Goal: Task Accomplishment & Management: Use online tool/utility

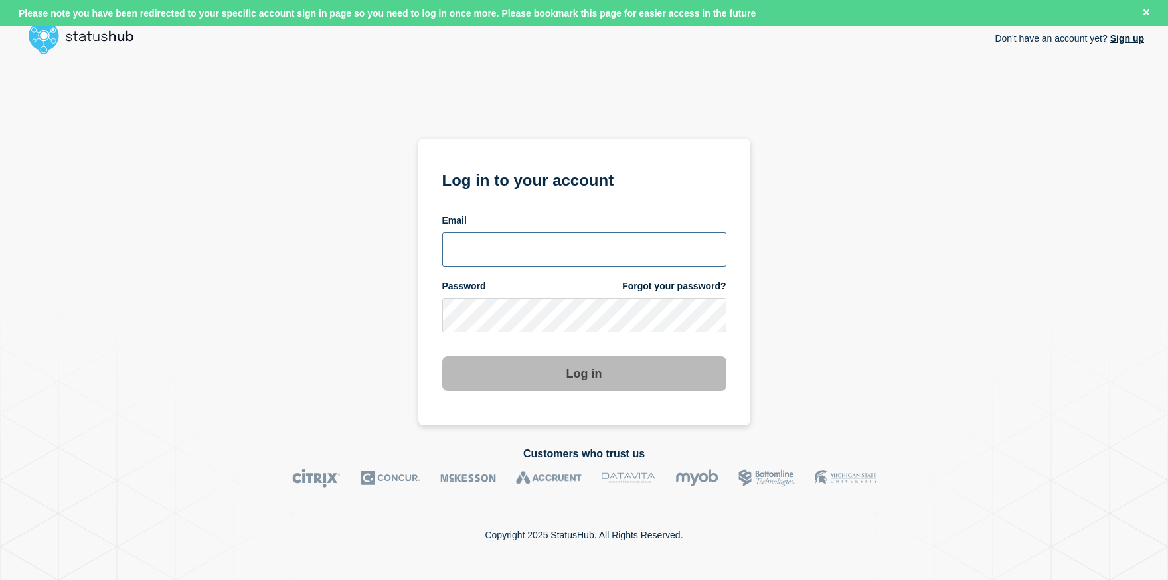
click at [536, 246] on input "email input" at bounding box center [584, 249] width 284 height 35
type input "roger.parks@conexon.us"
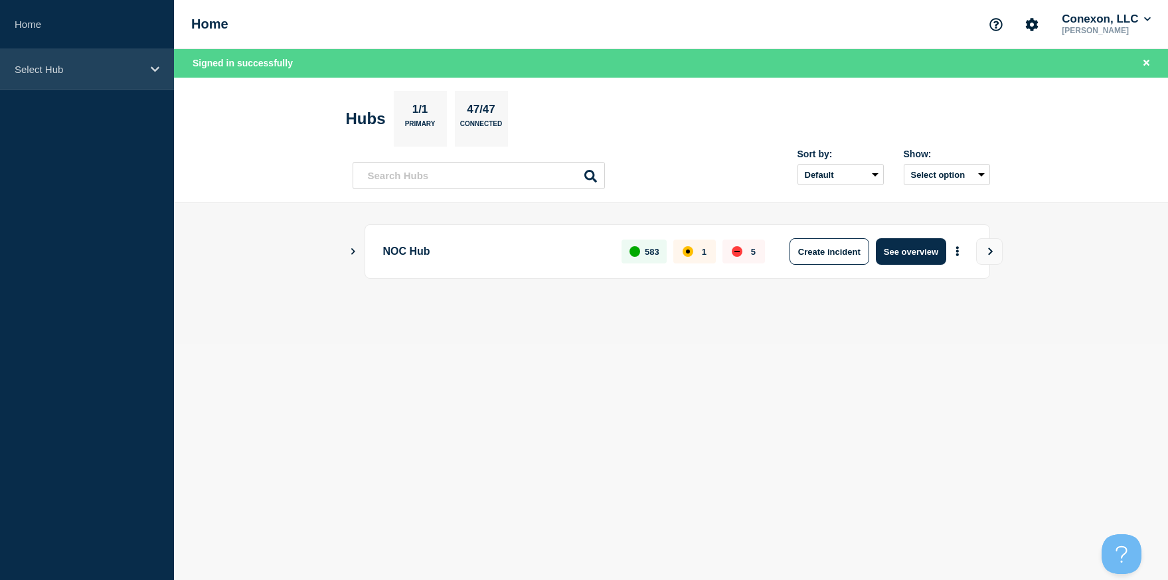
click at [100, 74] on p "Select Hub" at bounding box center [79, 69] width 128 height 11
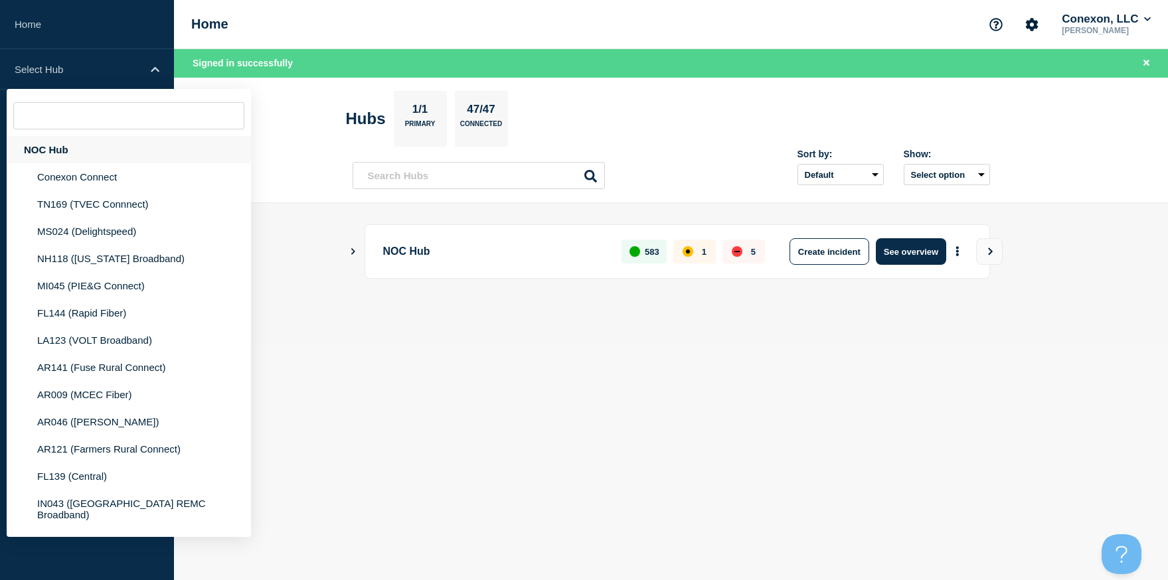
click at [72, 155] on div "NOC Hub" at bounding box center [129, 149] width 244 height 27
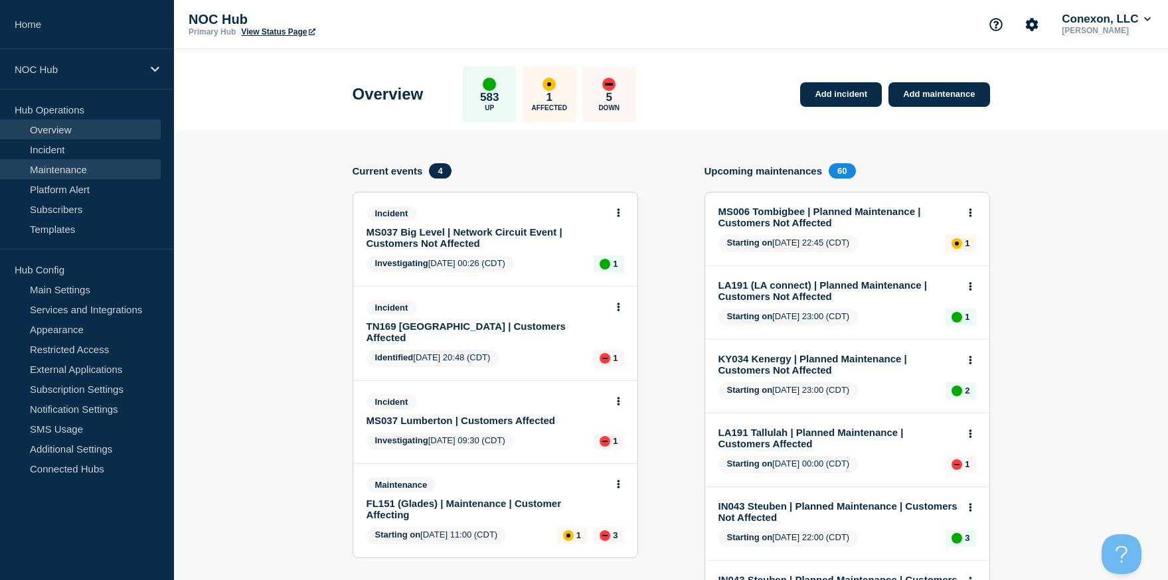
click at [84, 167] on link "Maintenance" at bounding box center [80, 169] width 161 height 20
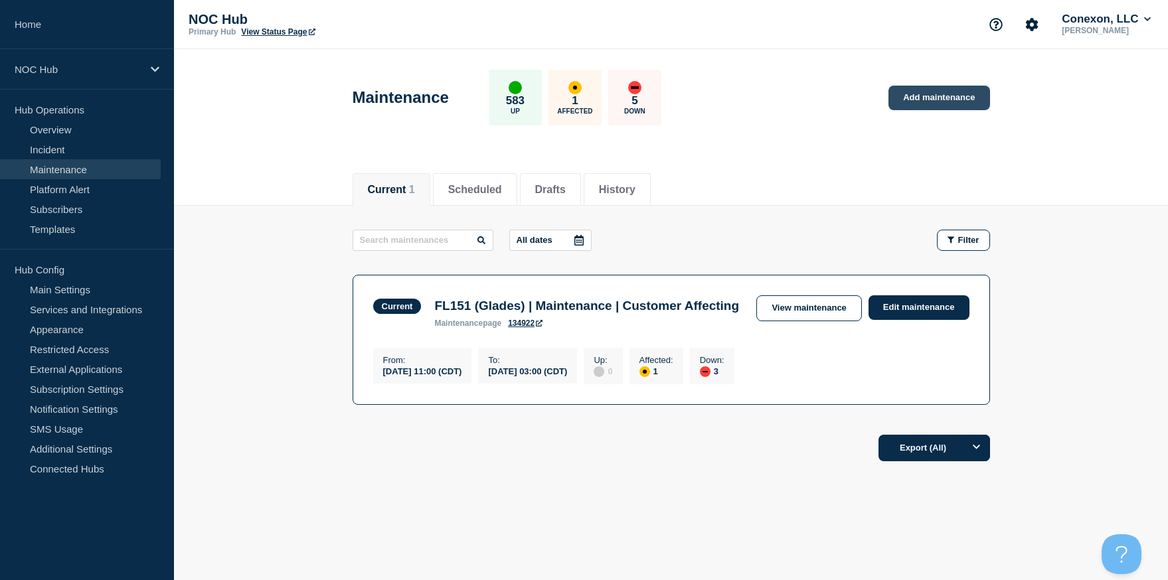
click at [939, 102] on link "Add maintenance" at bounding box center [939, 98] width 101 height 25
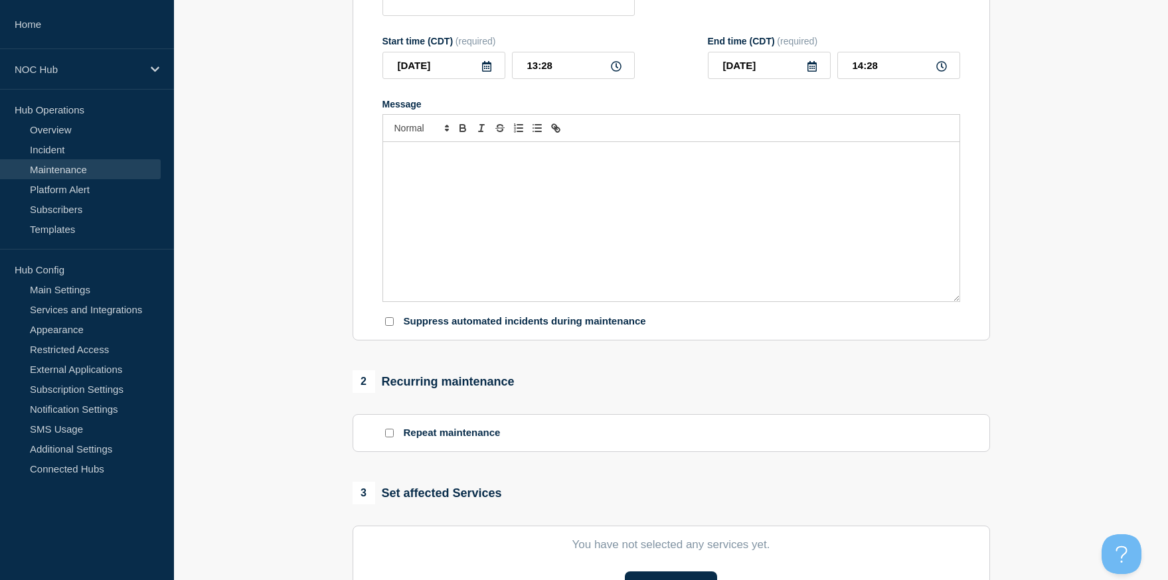
scroll to position [194, 0]
